Goal: Task Accomplishment & Management: Use online tool/utility

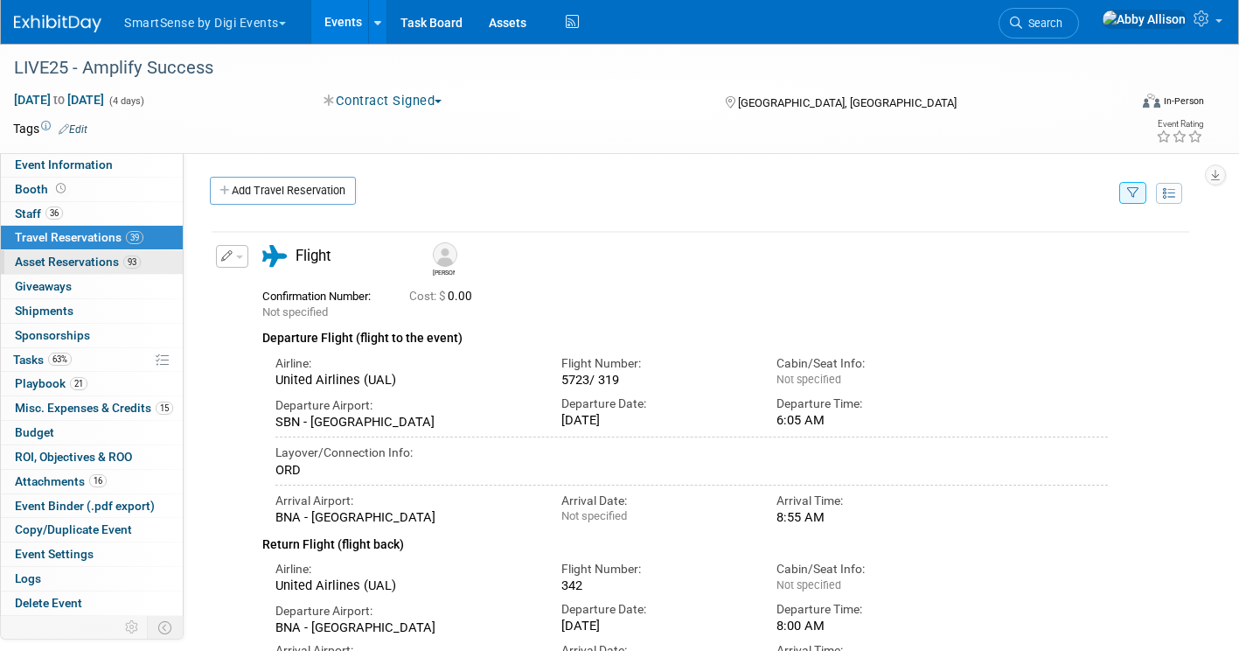
click at [93, 260] on span "Asset Reservations 93" at bounding box center [78, 262] width 126 height 14
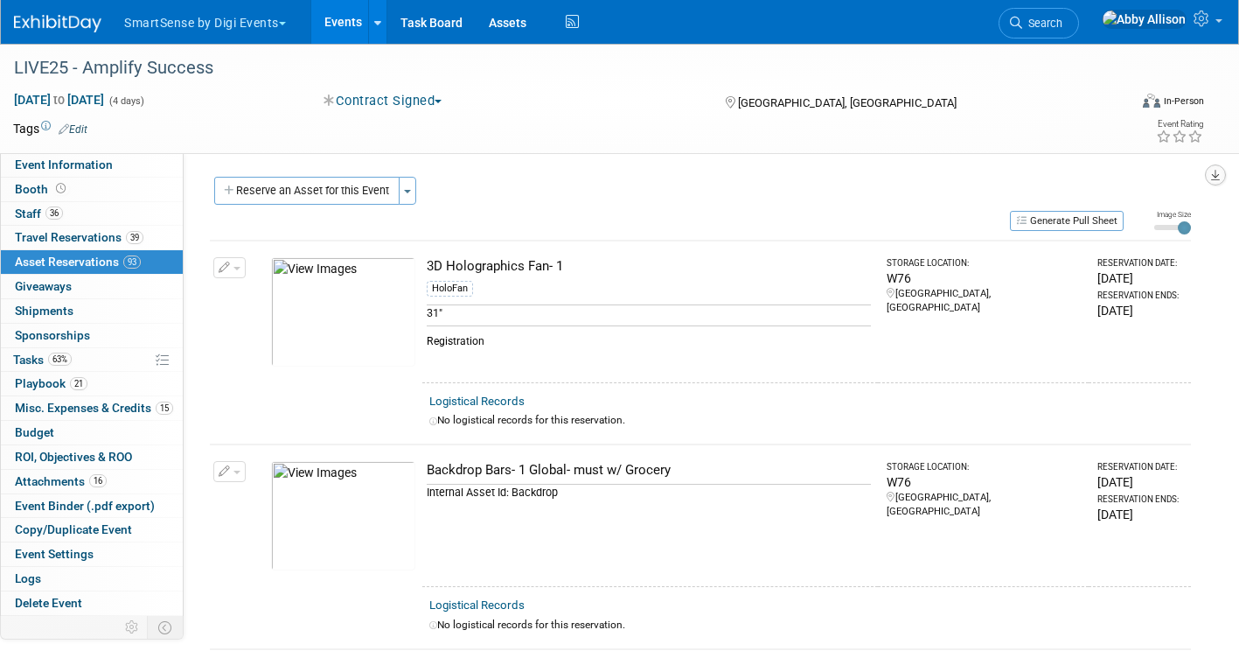
click at [1217, 174] on icon "button" at bounding box center [1215, 175] width 9 height 11
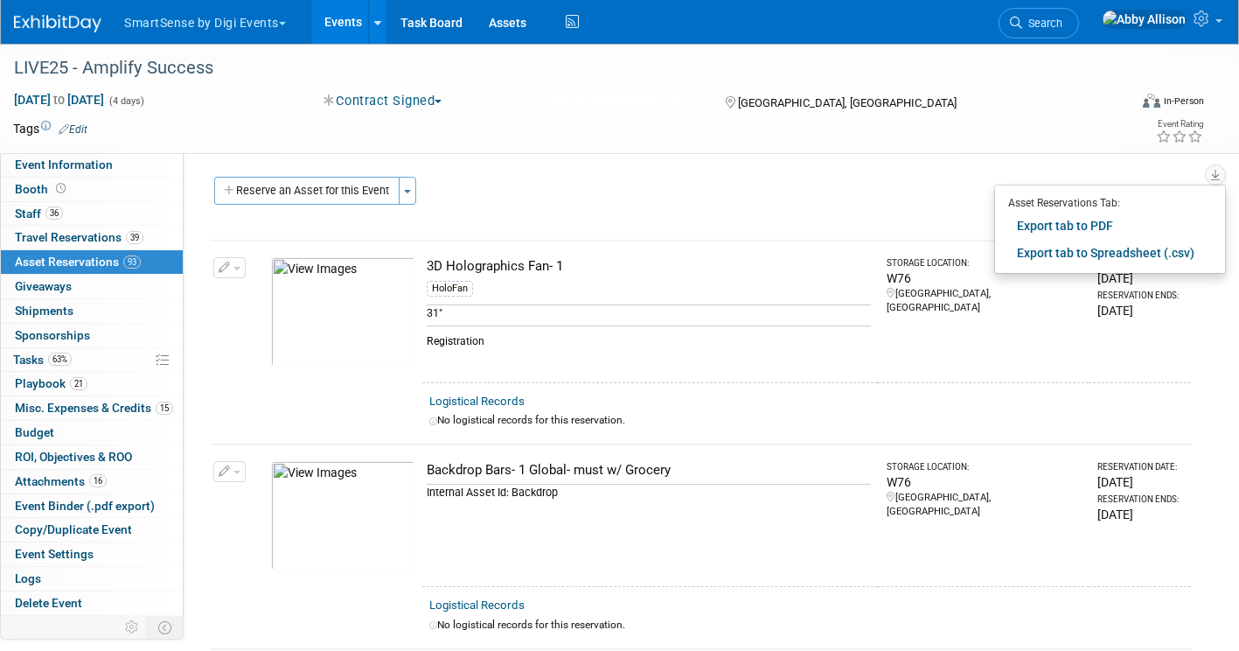
click at [1070, 146] on div "Event Rating" at bounding box center [1116, 132] width 203 height 31
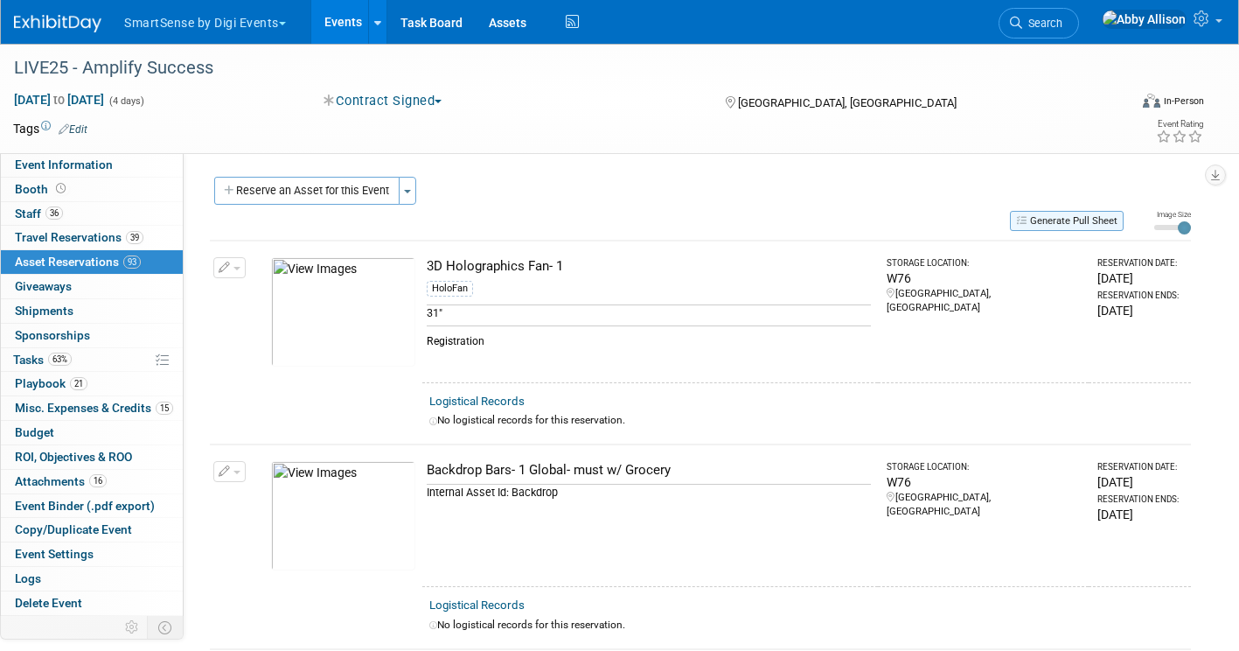
click at [1060, 220] on button "Generate Pull Sheet" at bounding box center [1067, 221] width 114 height 20
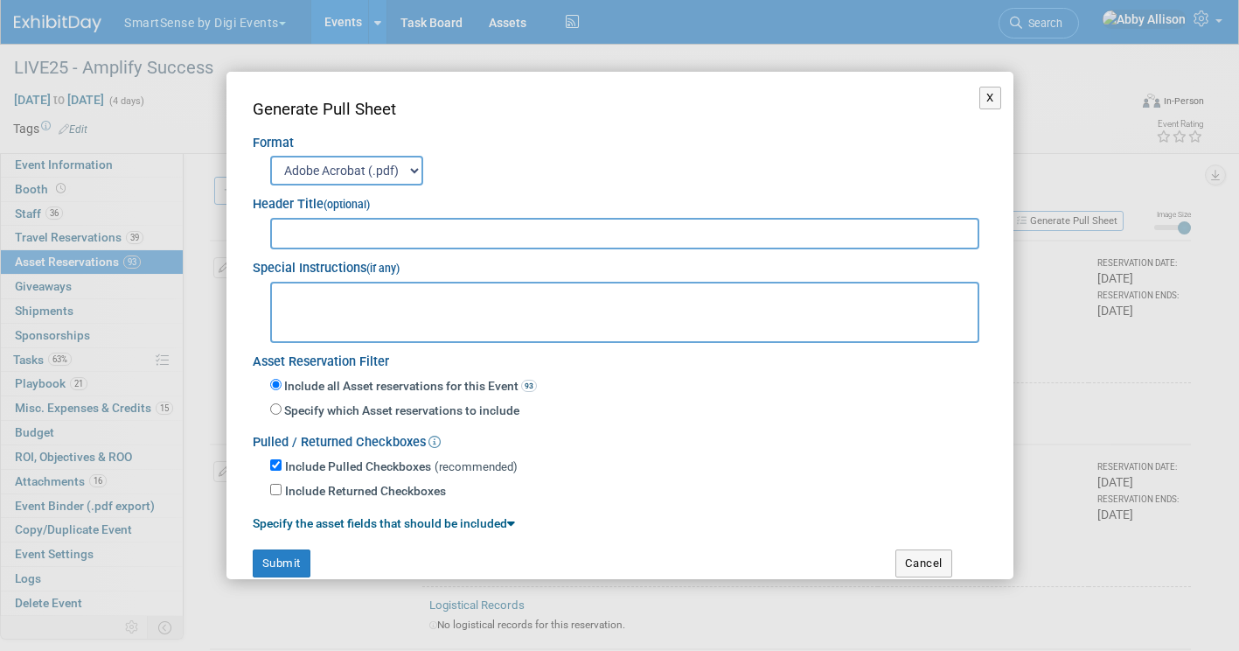
scroll to position [24, 0]
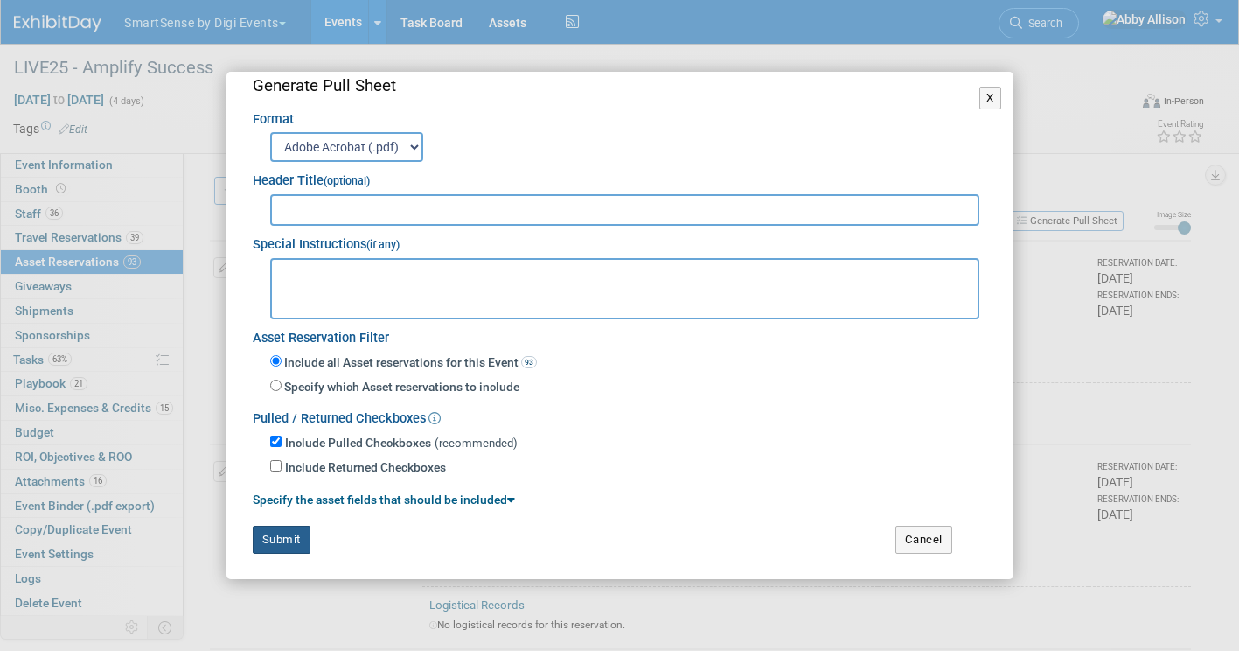
click at [271, 538] on button "Submit" at bounding box center [282, 540] width 58 height 28
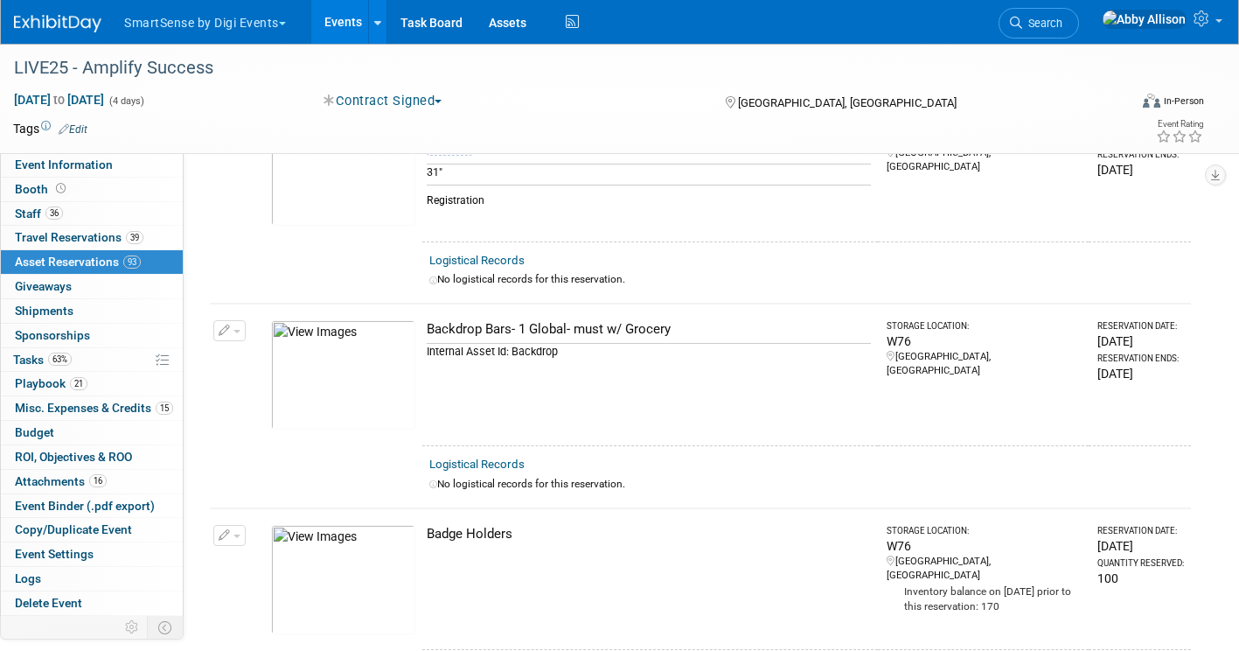
scroll to position [0, 0]
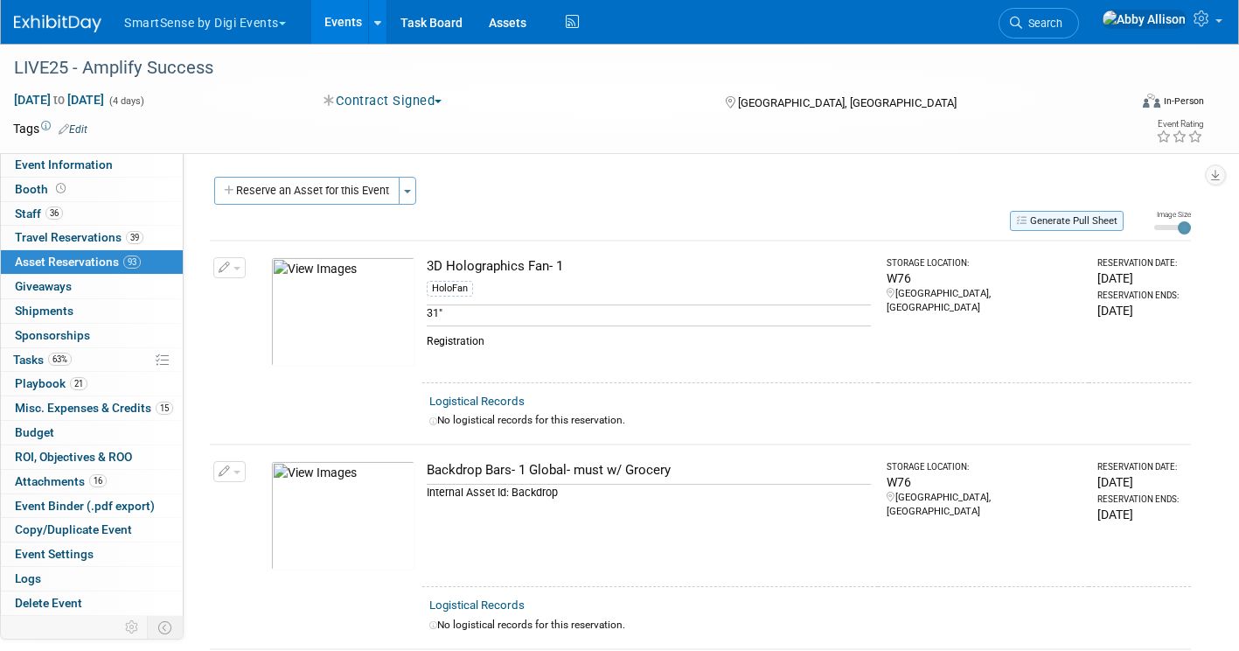
click at [1068, 220] on button "Generate Pull Sheet" at bounding box center [1067, 221] width 114 height 20
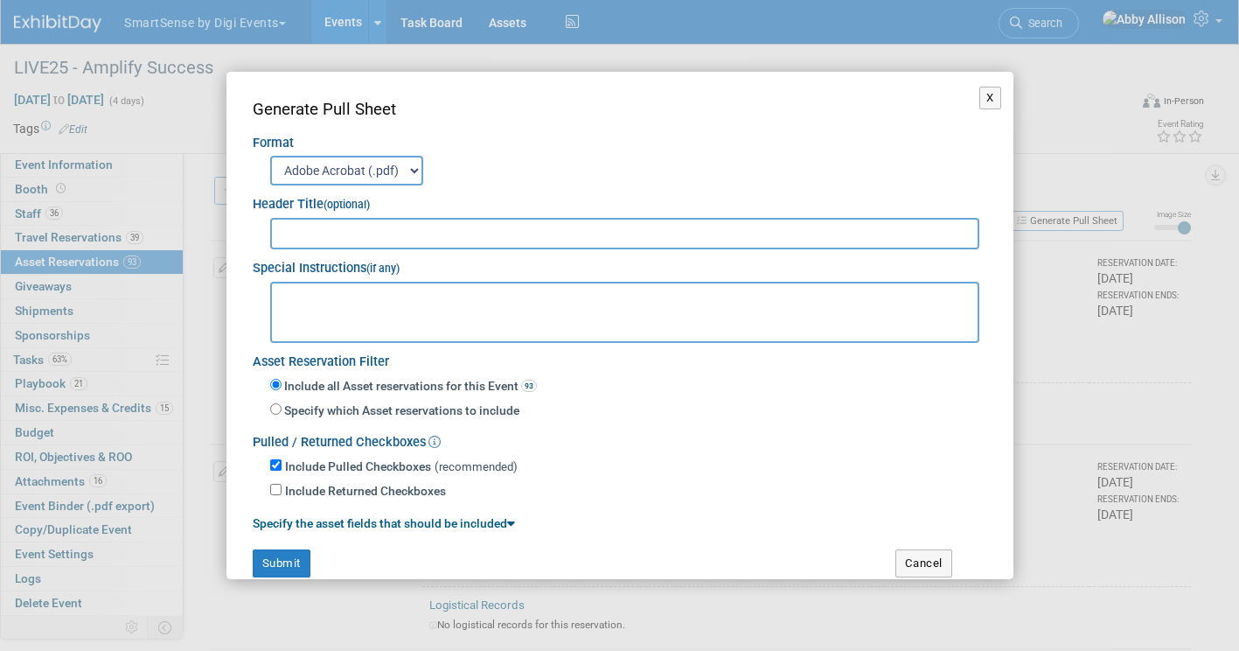
click at [373, 174] on select "Adobe Acrobat (.pdf) MS-Word (.docx)" at bounding box center [346, 171] width 153 height 30
select select "docx"
click at [270, 156] on select "Adobe Acrobat (.pdf) MS-Word (.docx)" at bounding box center [346, 171] width 153 height 30
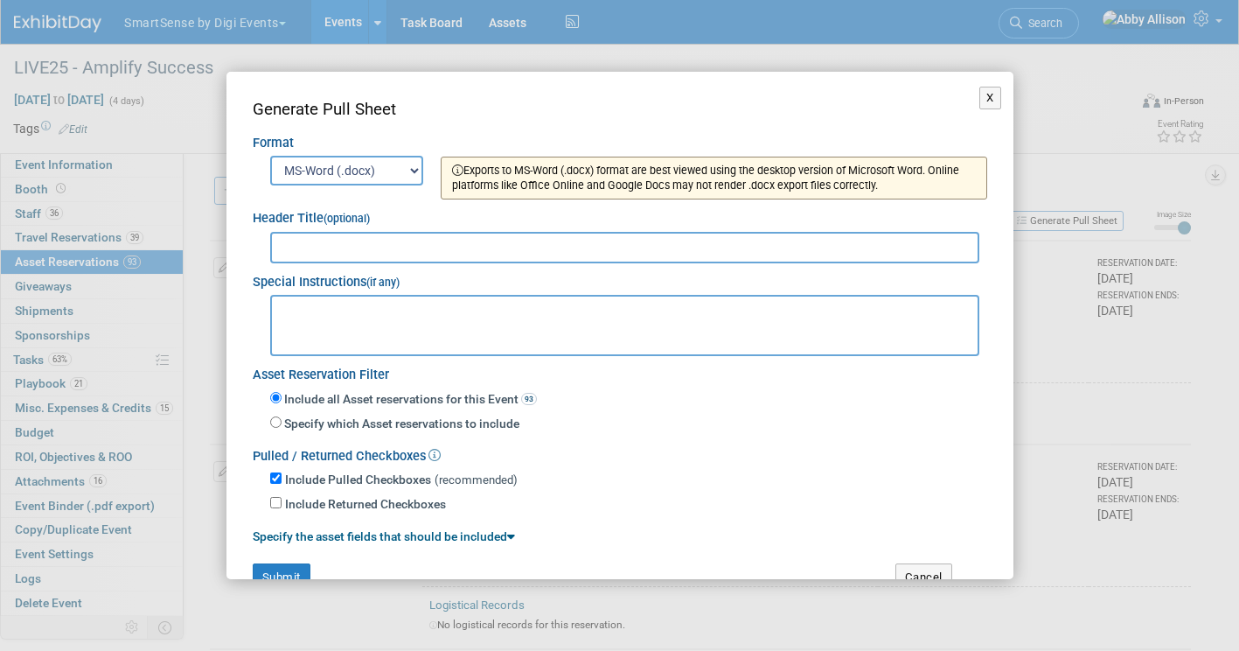
scroll to position [36, 0]
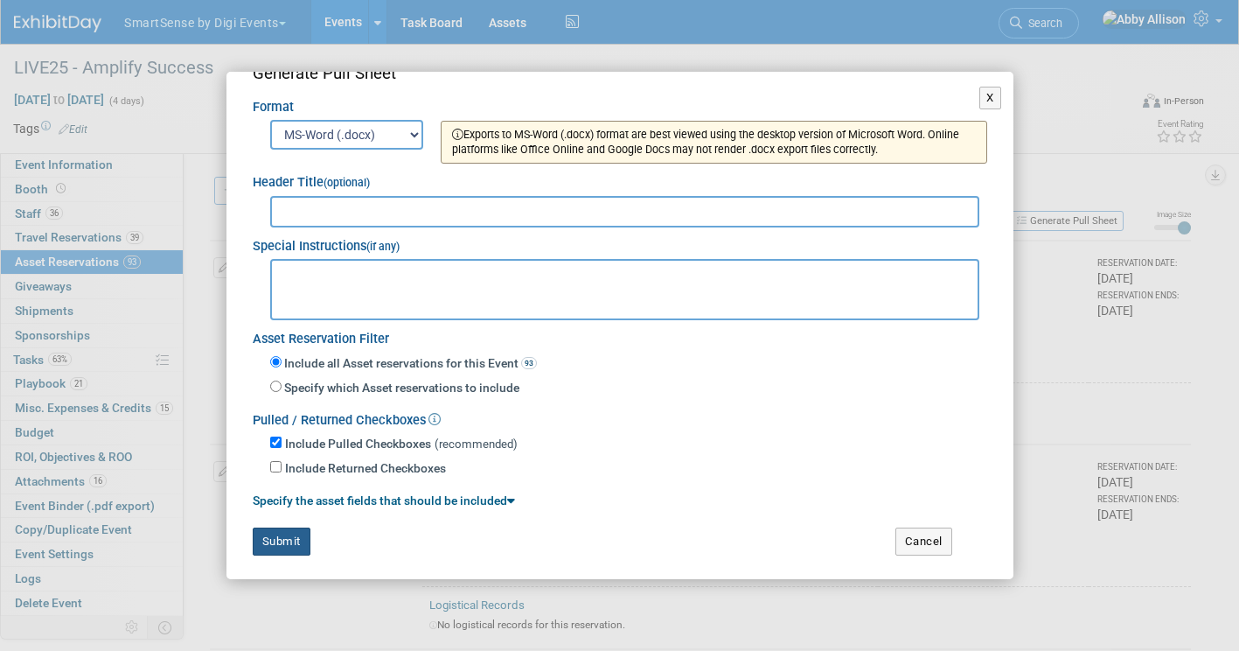
click at [290, 536] on button "Submit" at bounding box center [282, 541] width 58 height 28
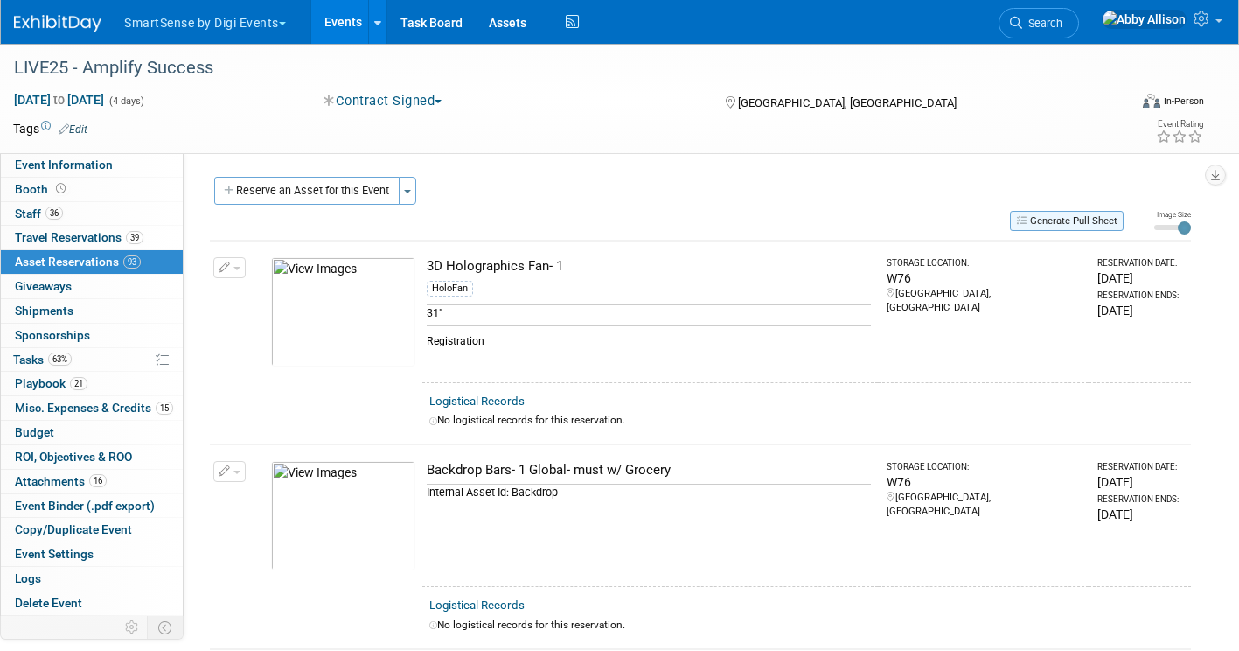
click at [1040, 219] on button "Generate Pull Sheet" at bounding box center [1067, 221] width 114 height 20
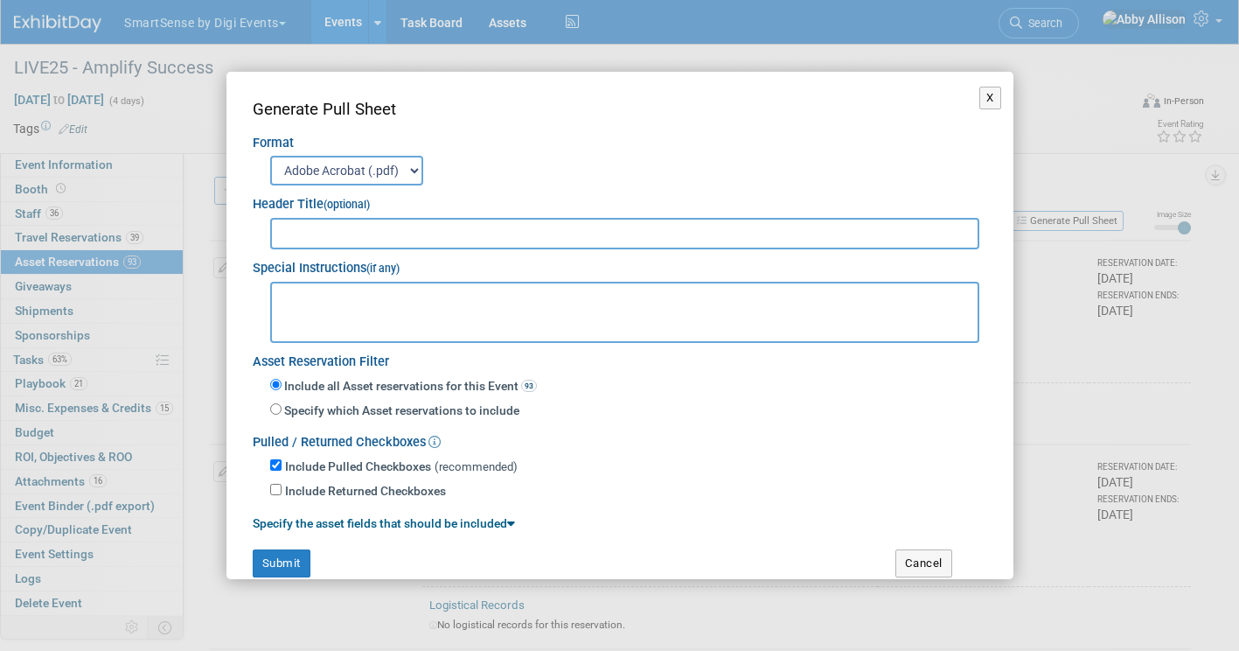
click at [388, 172] on select "Adobe Acrobat (.pdf) MS-Word (.docx)" at bounding box center [346, 171] width 153 height 30
select select "docx"
click at [270, 156] on select "Adobe Acrobat (.pdf) MS-Word (.docx)" at bounding box center [346, 171] width 153 height 30
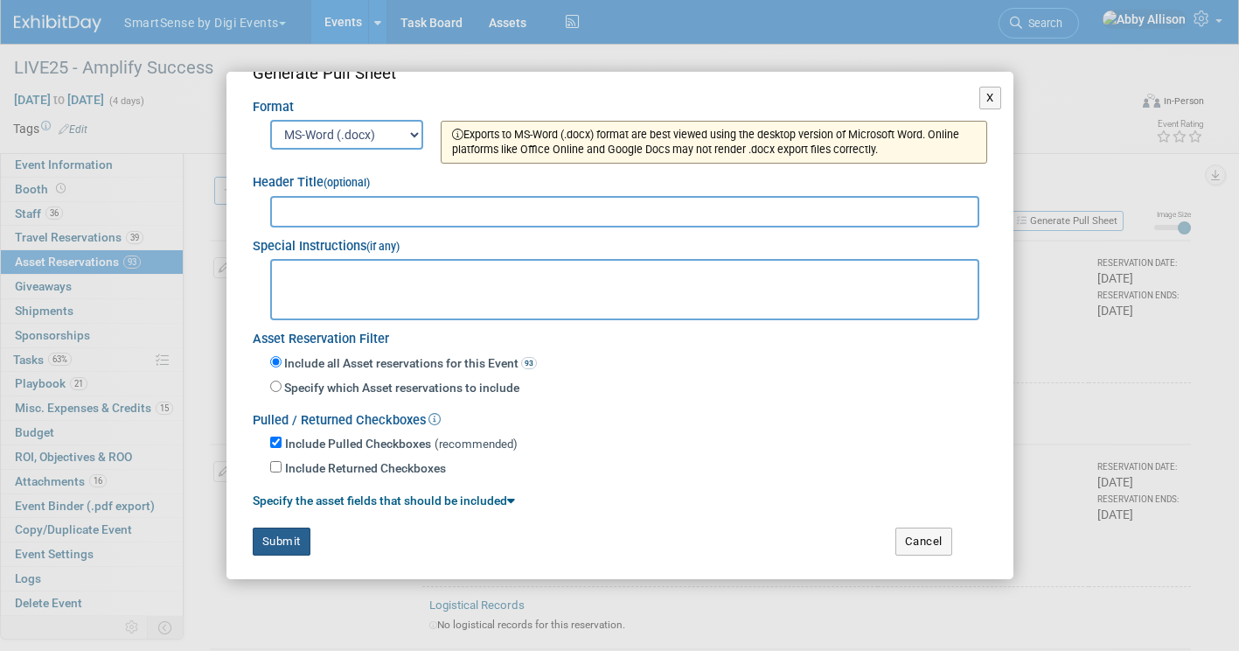
click at [275, 538] on button "Submit" at bounding box center [282, 541] width 58 height 28
